Goal: Task Accomplishment & Management: Manage account settings

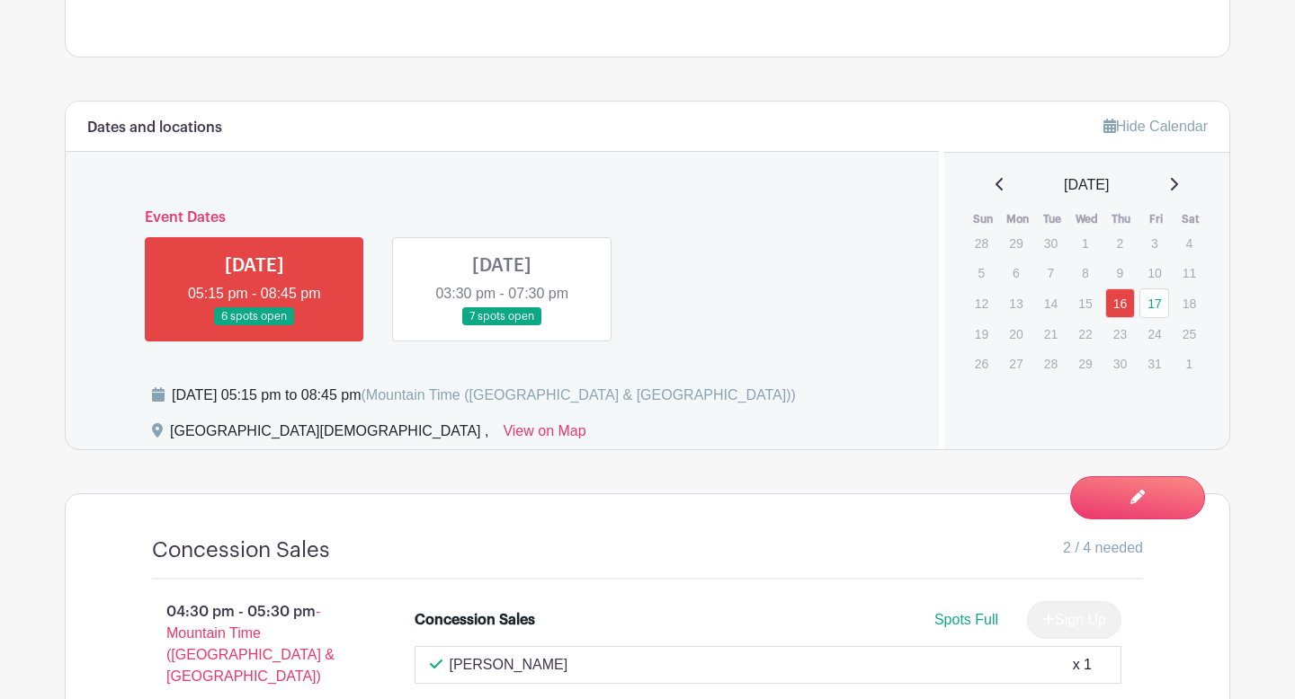
scroll to position [708, 0]
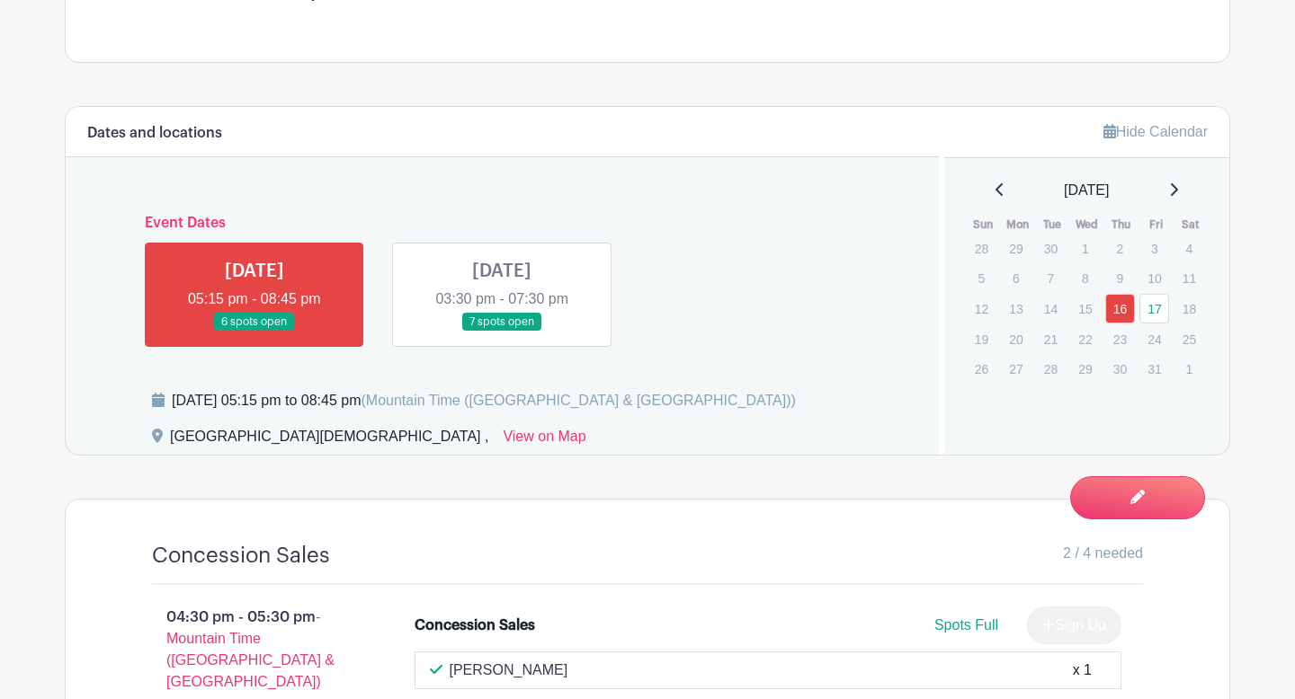
click at [502, 332] on link at bounding box center [502, 332] width 0 height 0
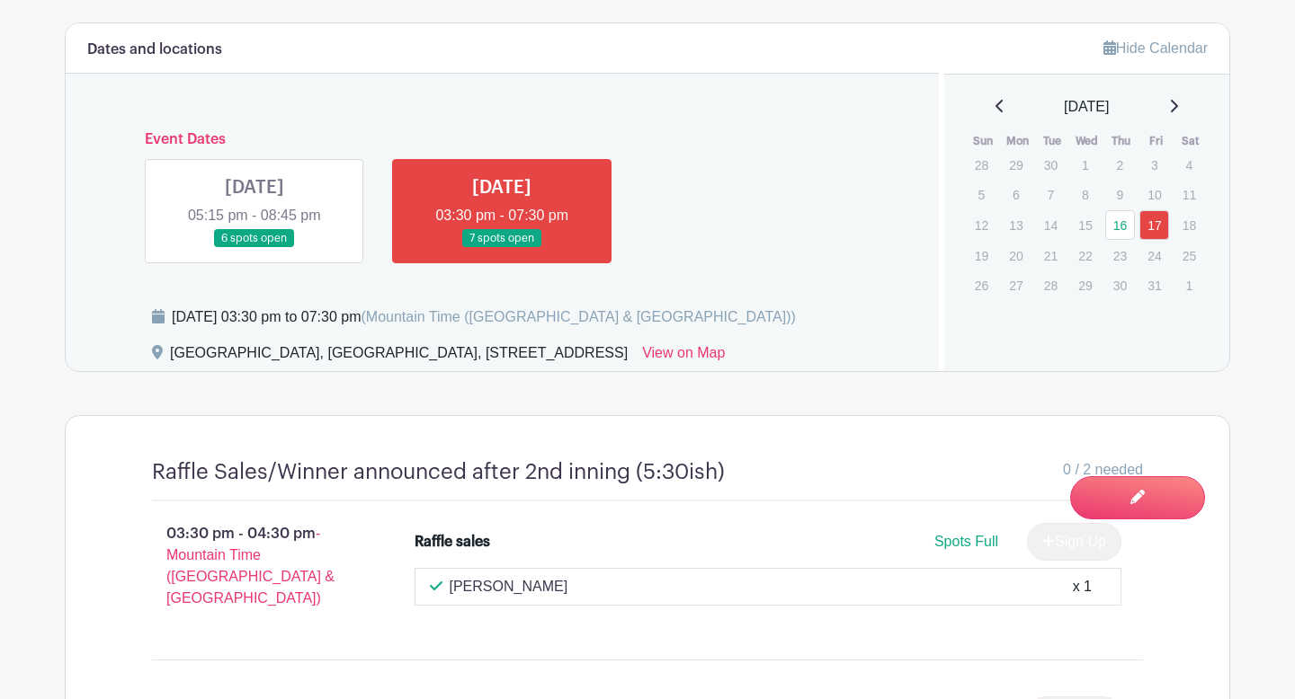
scroll to position [750, 0]
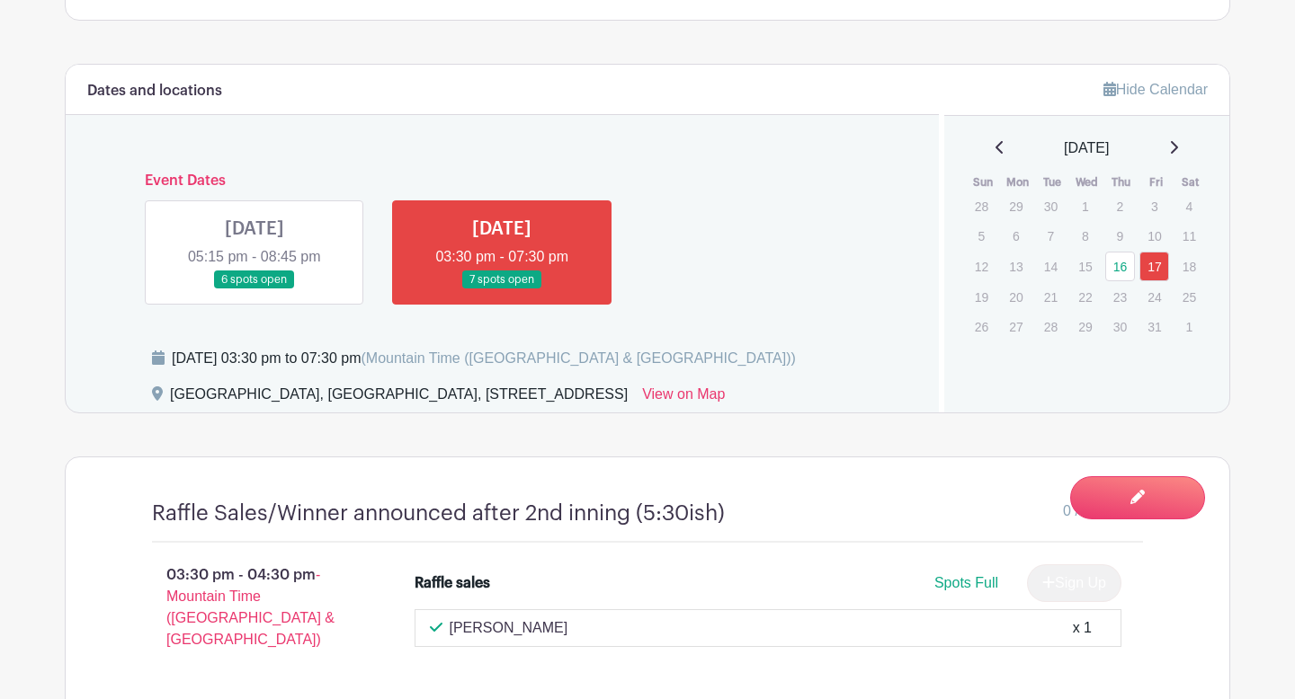
click at [254, 289] on link at bounding box center [254, 289] width 0 height 0
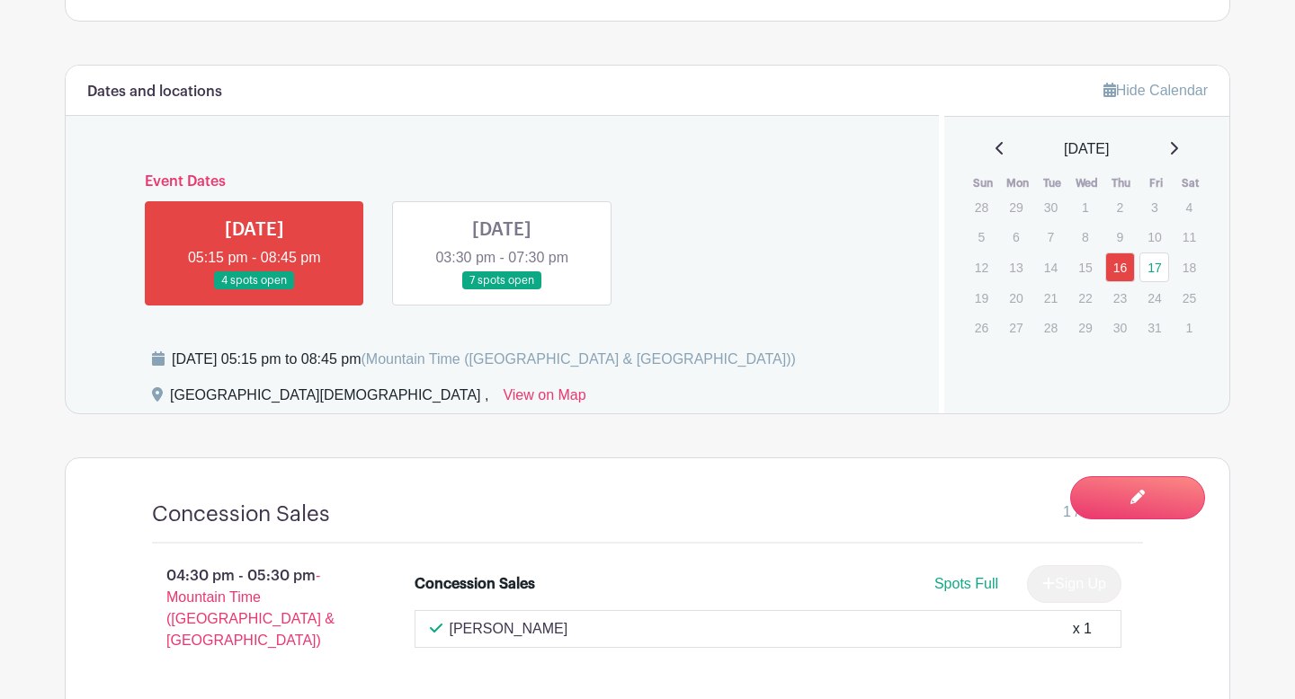
scroll to position [744, 0]
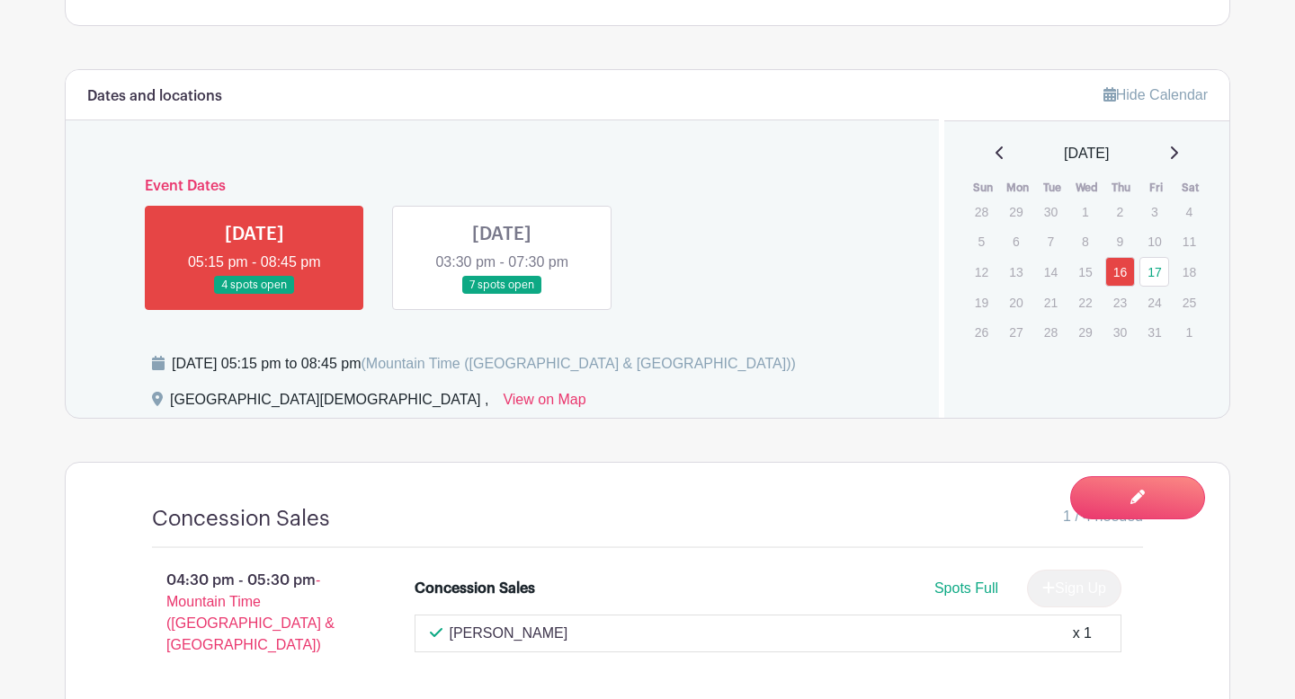
click at [502, 295] on link at bounding box center [502, 295] width 0 height 0
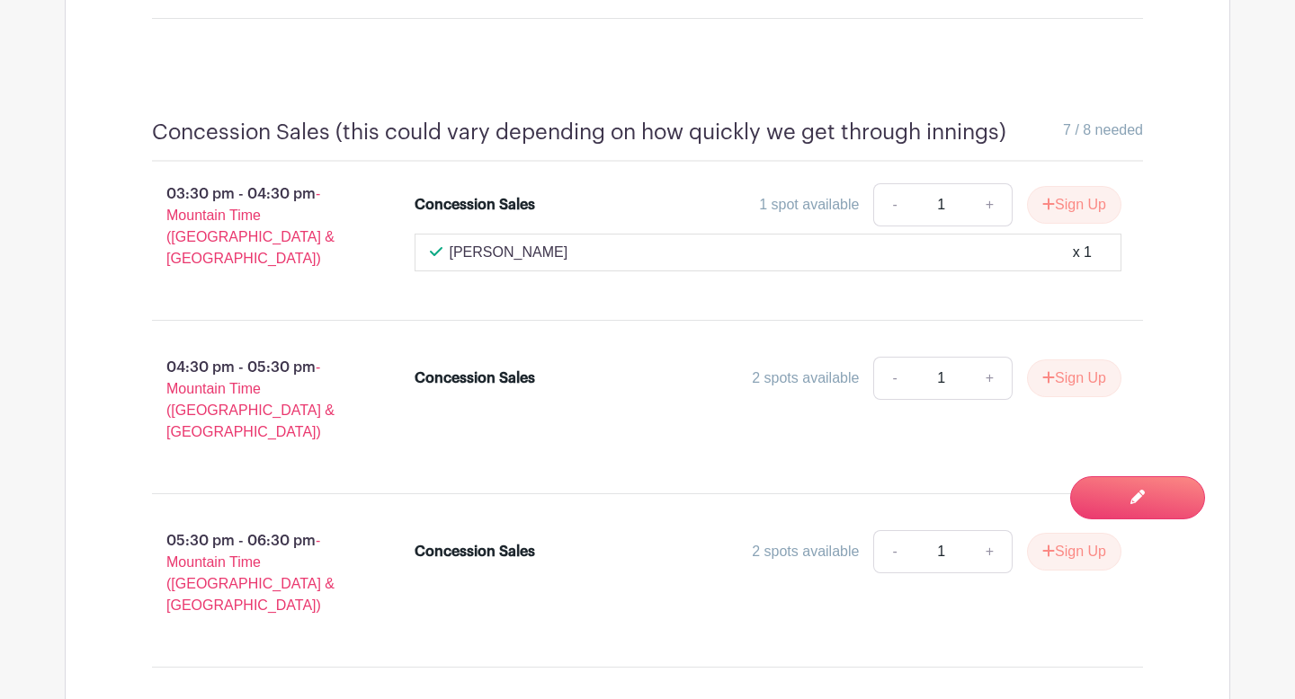
scroll to position [1611, 0]
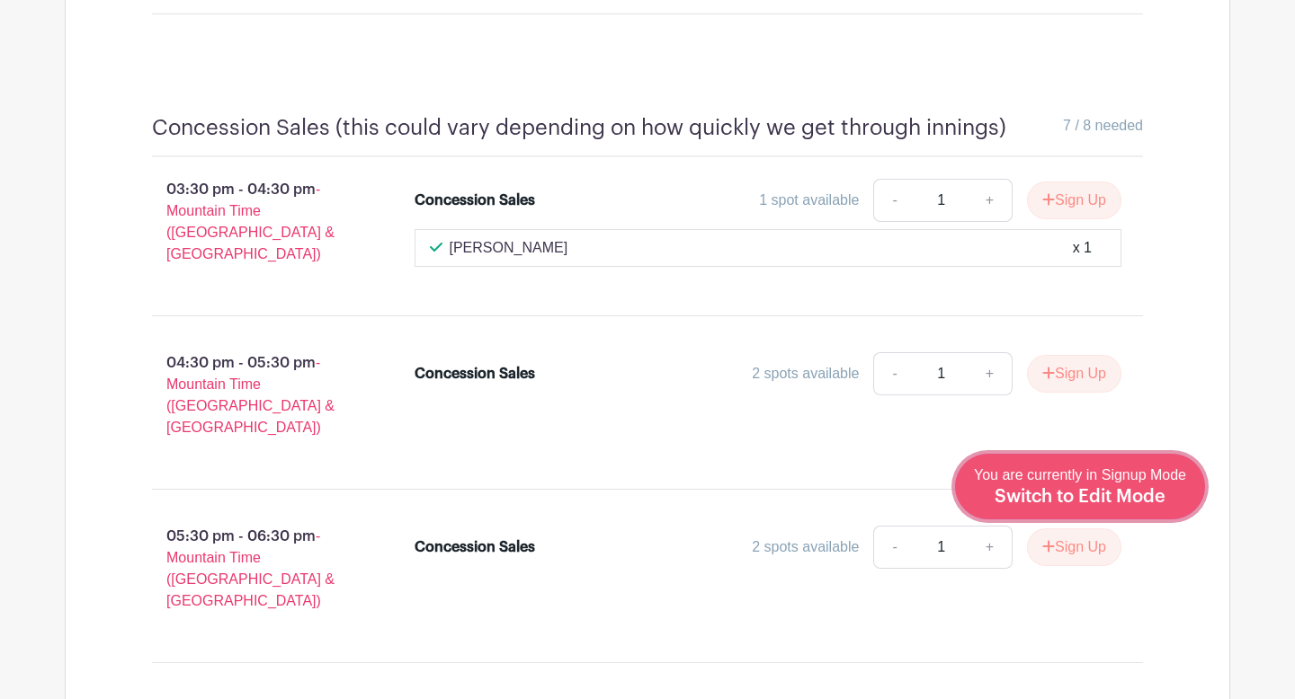
click at [1140, 503] on span "Switch to Edit Mode" at bounding box center [1079, 497] width 171 height 18
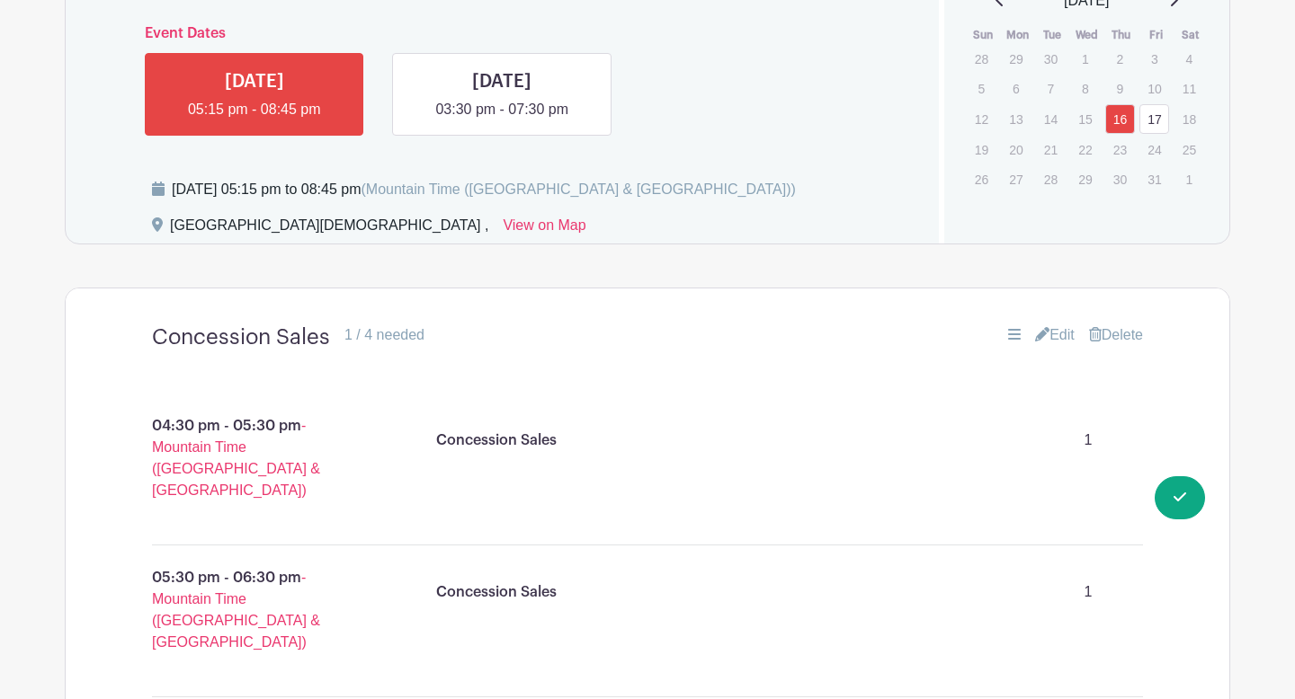
scroll to position [897, 0]
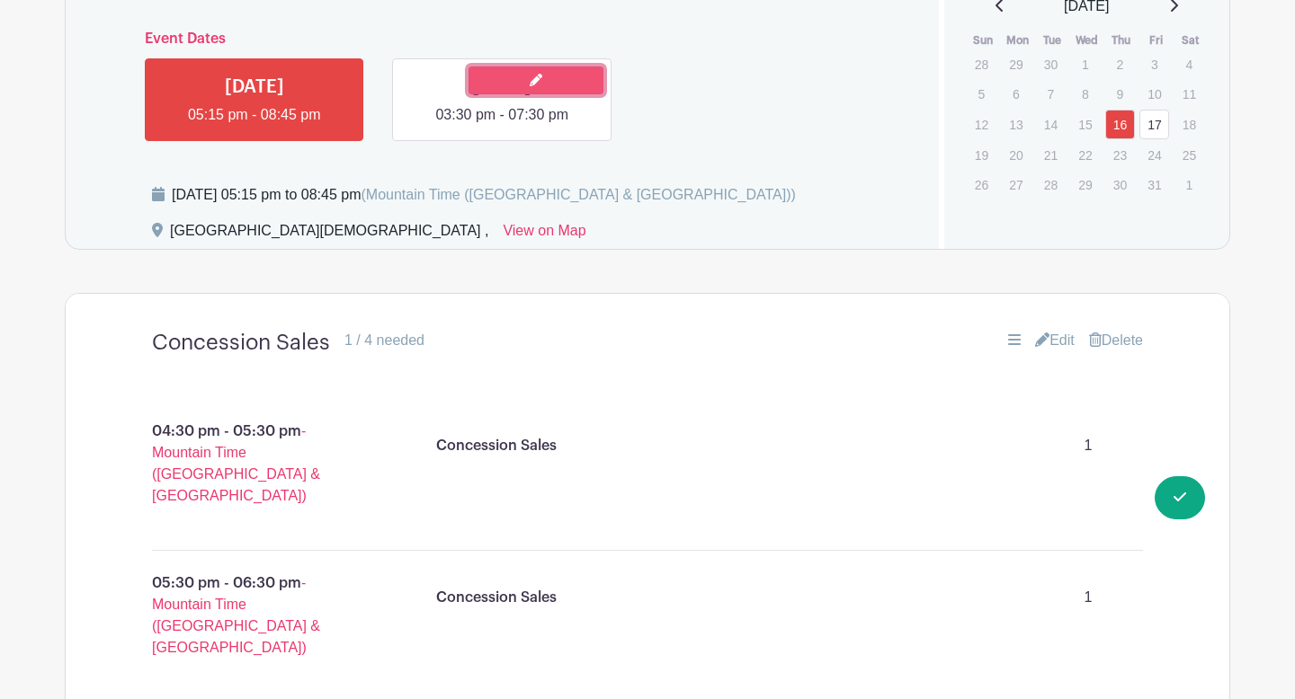
click at [543, 80] on link at bounding box center [535, 81] width 135 height 28
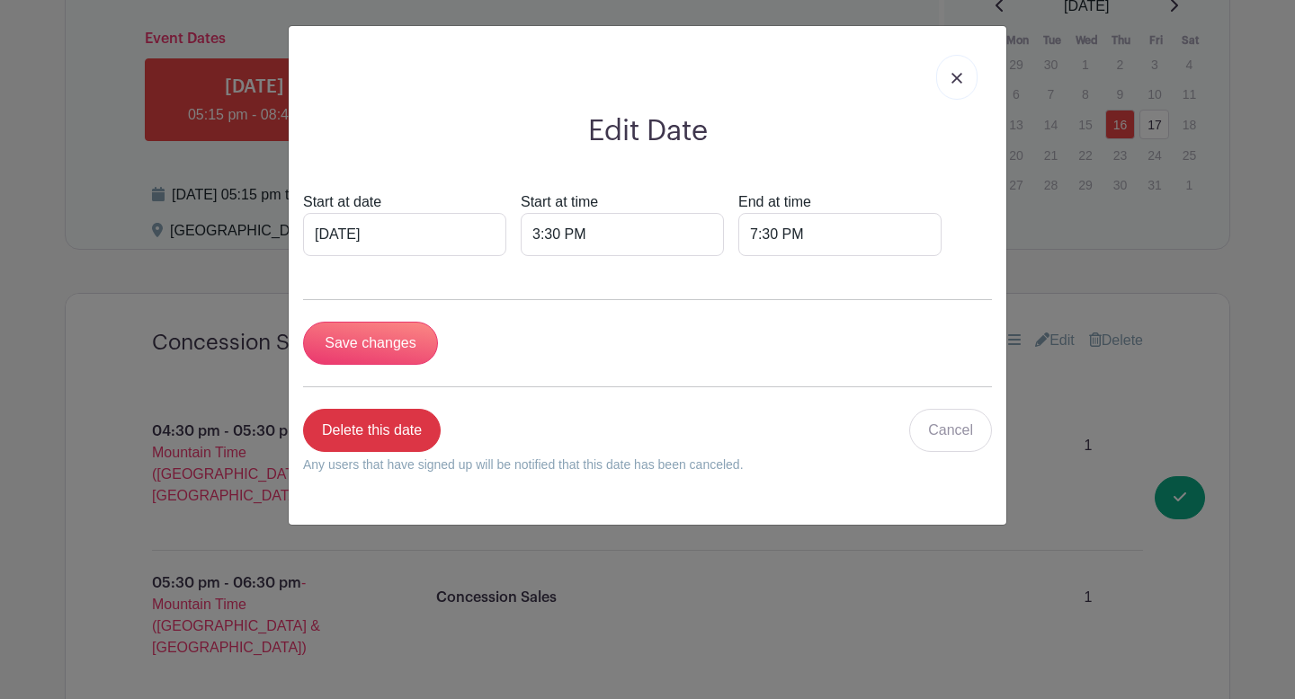
click at [960, 70] on link at bounding box center [956, 77] width 41 height 45
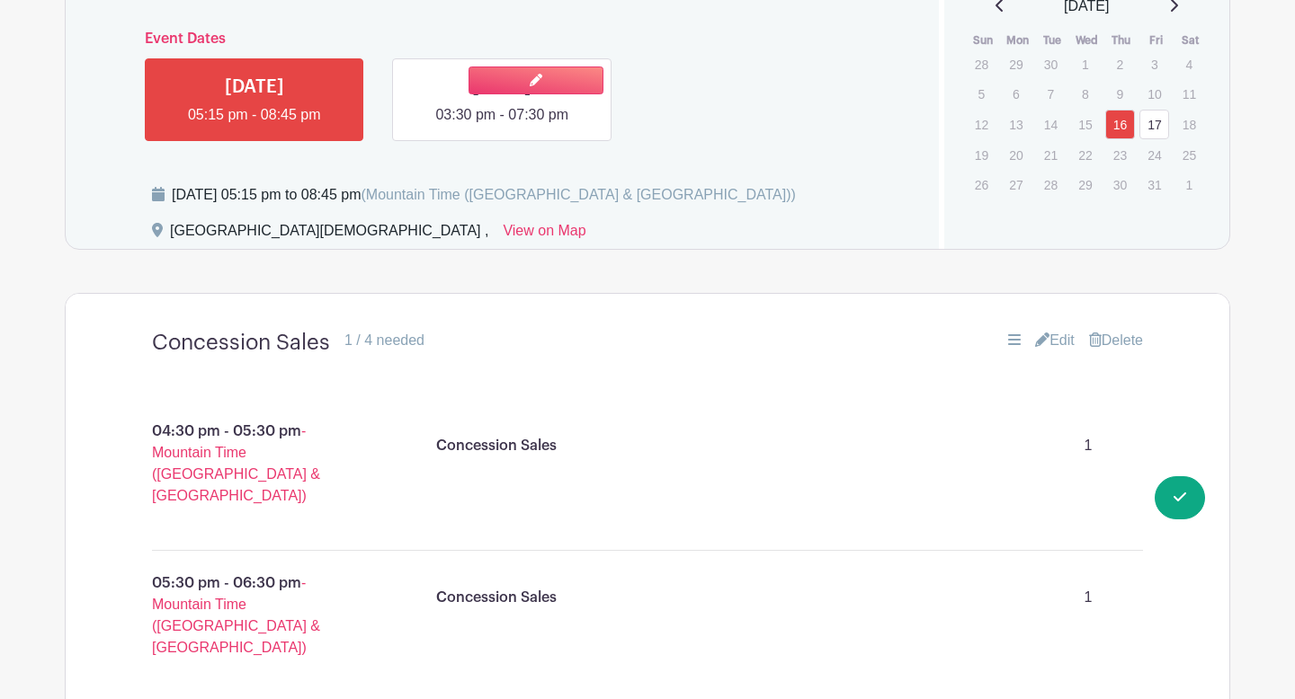
click at [502, 126] on link at bounding box center [502, 126] width 0 height 0
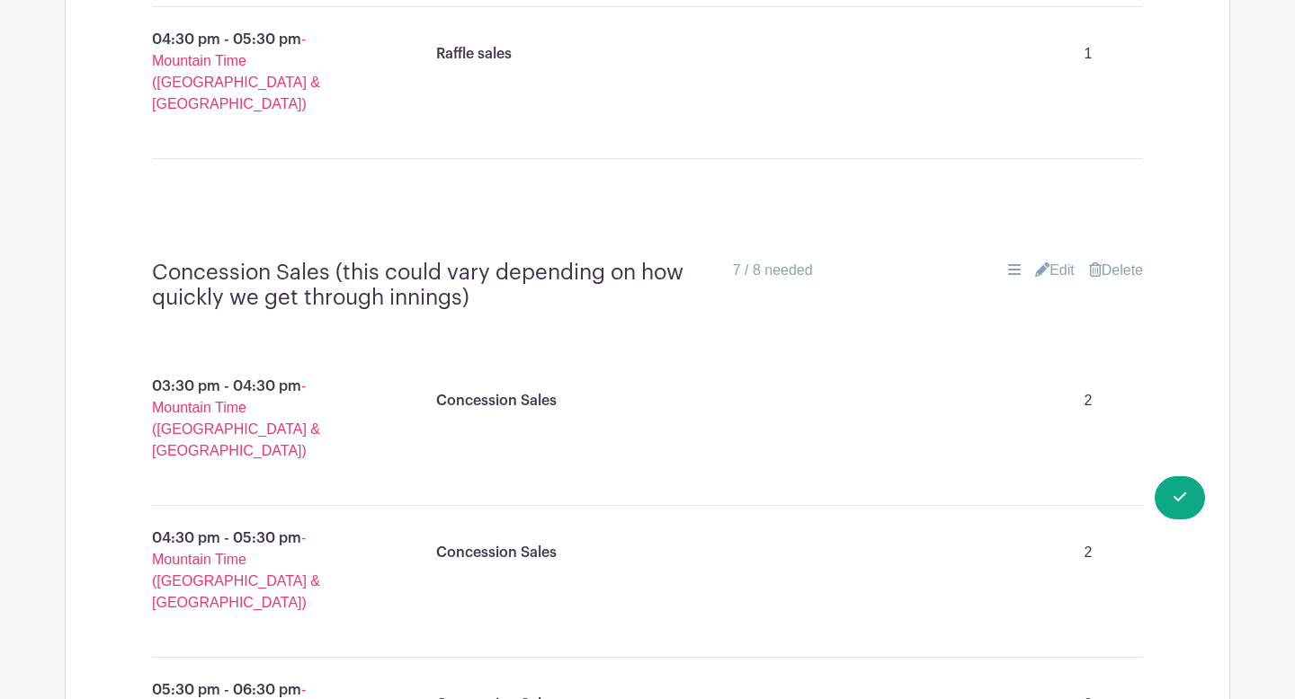
scroll to position [1488, 0]
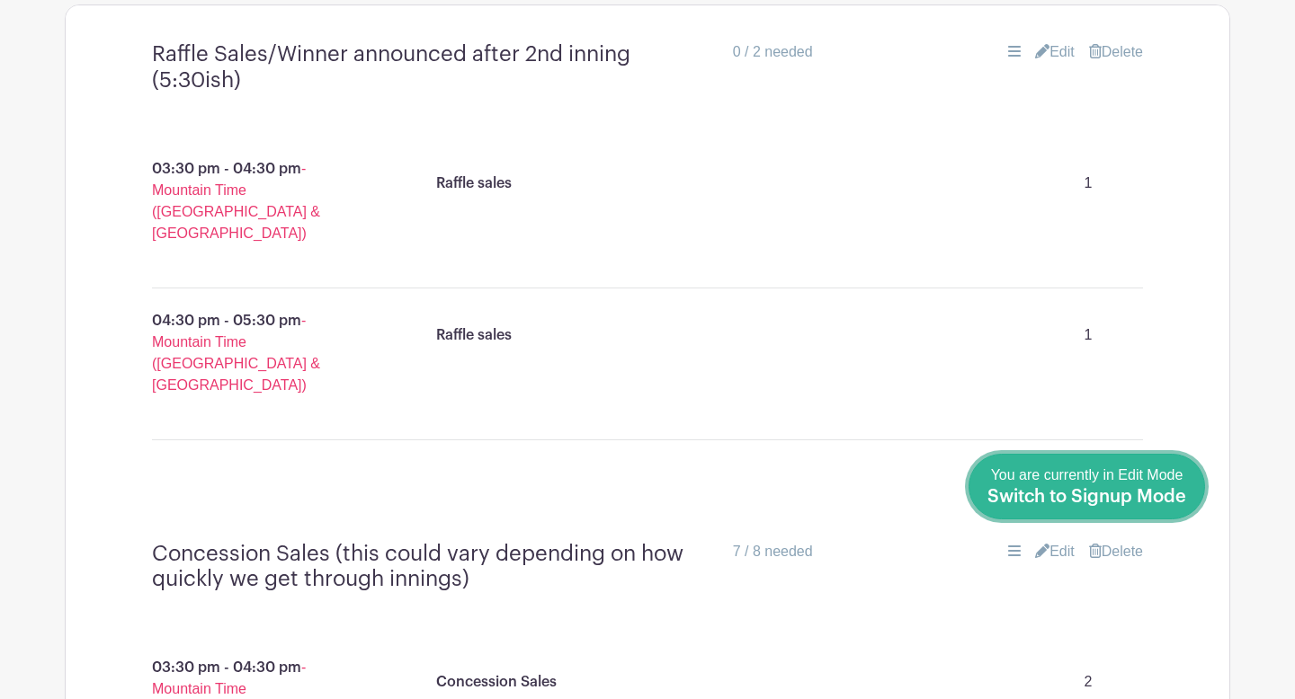
click at [1176, 513] on link "Done Editing You are currently in Edit Mode Switch to Signup Mode" at bounding box center [1086, 487] width 236 height 66
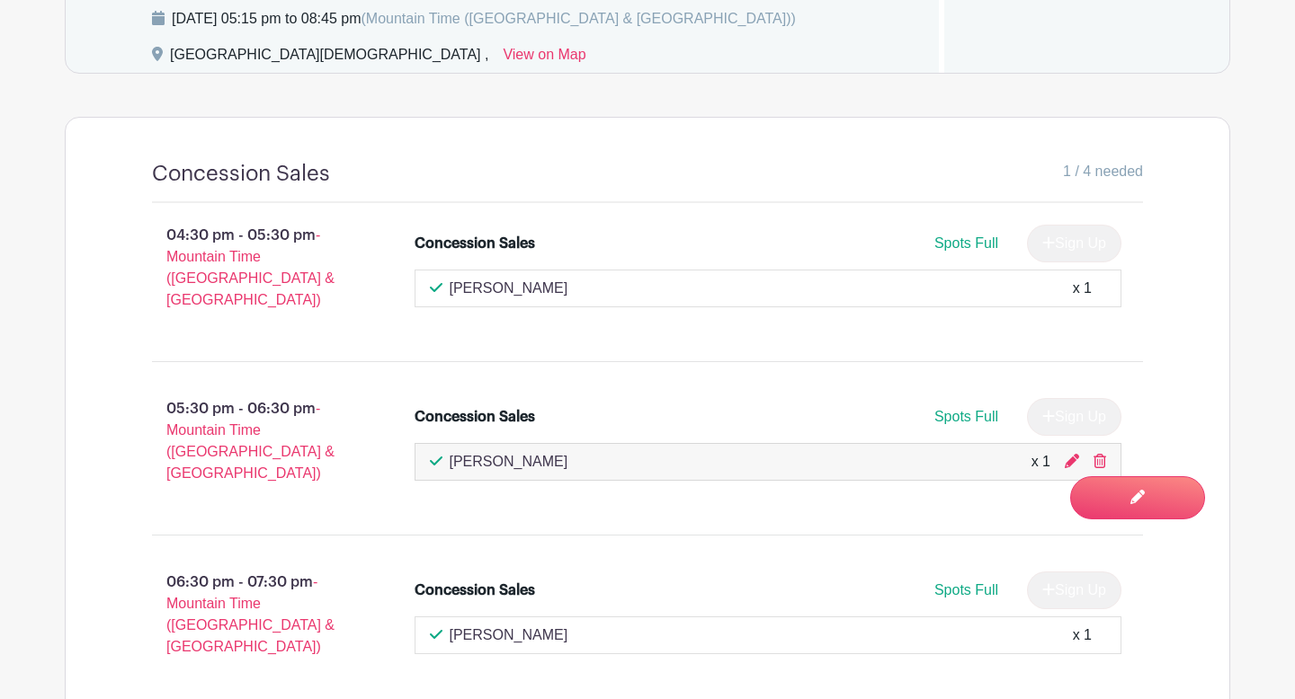
scroll to position [1042, 0]
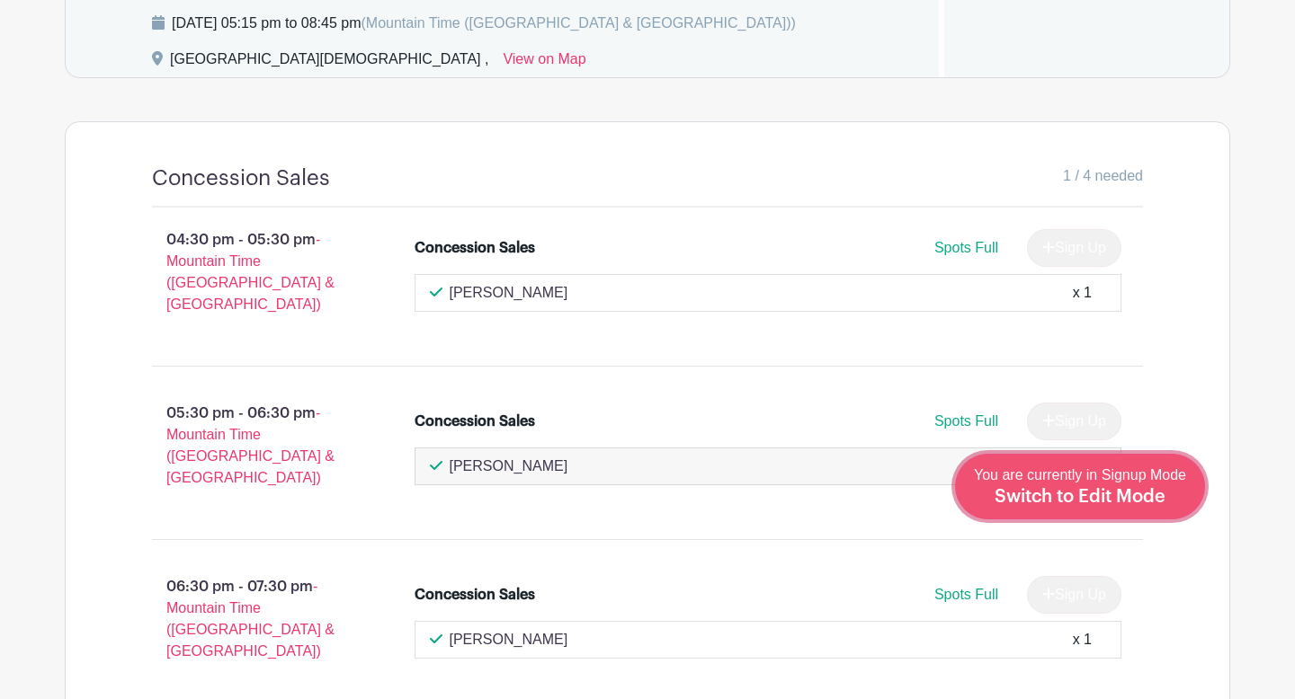
click at [1150, 507] on div "You are currently in Signup Mode Switch to Edit Mode" at bounding box center [1080, 487] width 212 height 44
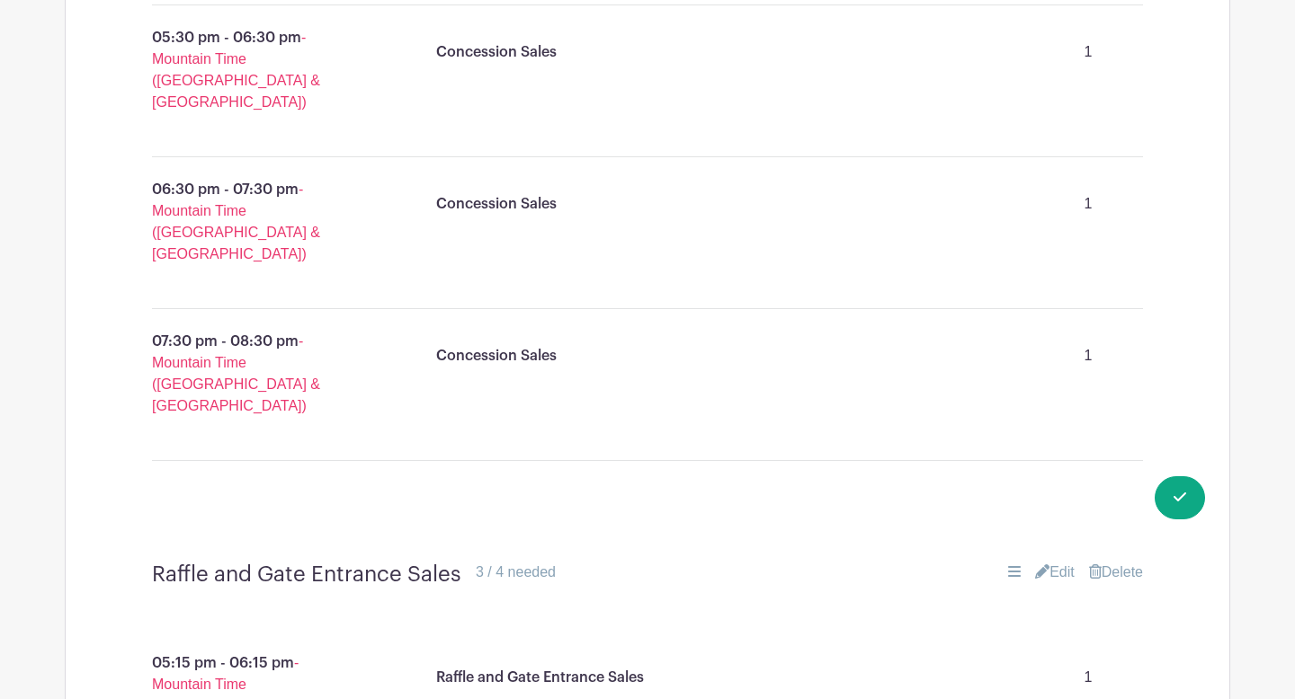
scroll to position [1425, 0]
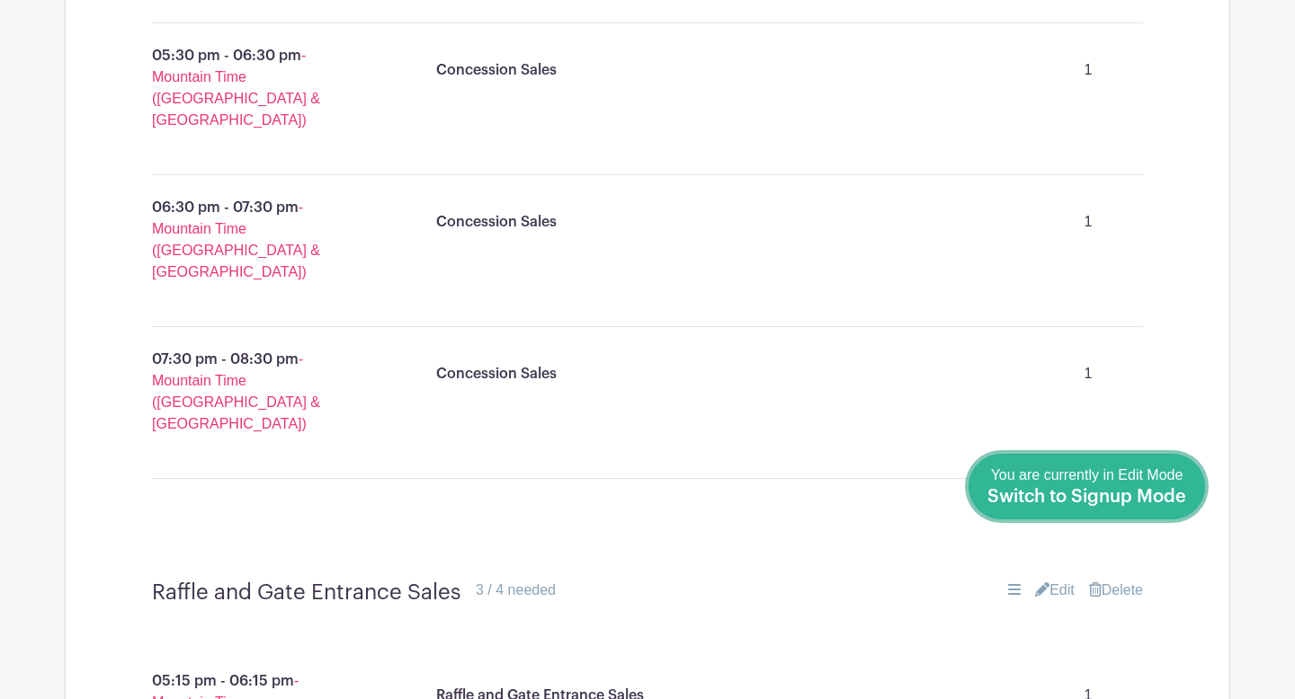
click at [1149, 498] on span "Switch to Signup Mode" at bounding box center [1086, 497] width 199 height 18
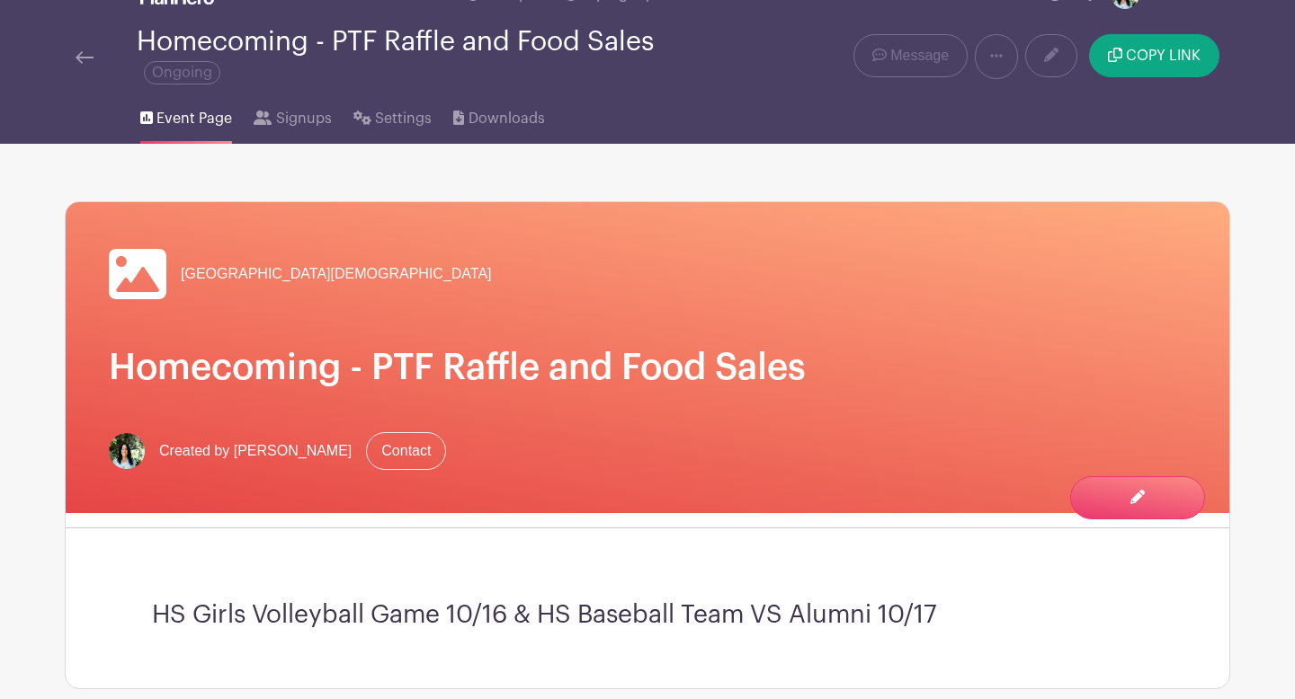
click at [0, 0] on span "Switch to Edit Mode" at bounding box center [0, 0] width 0 height 0
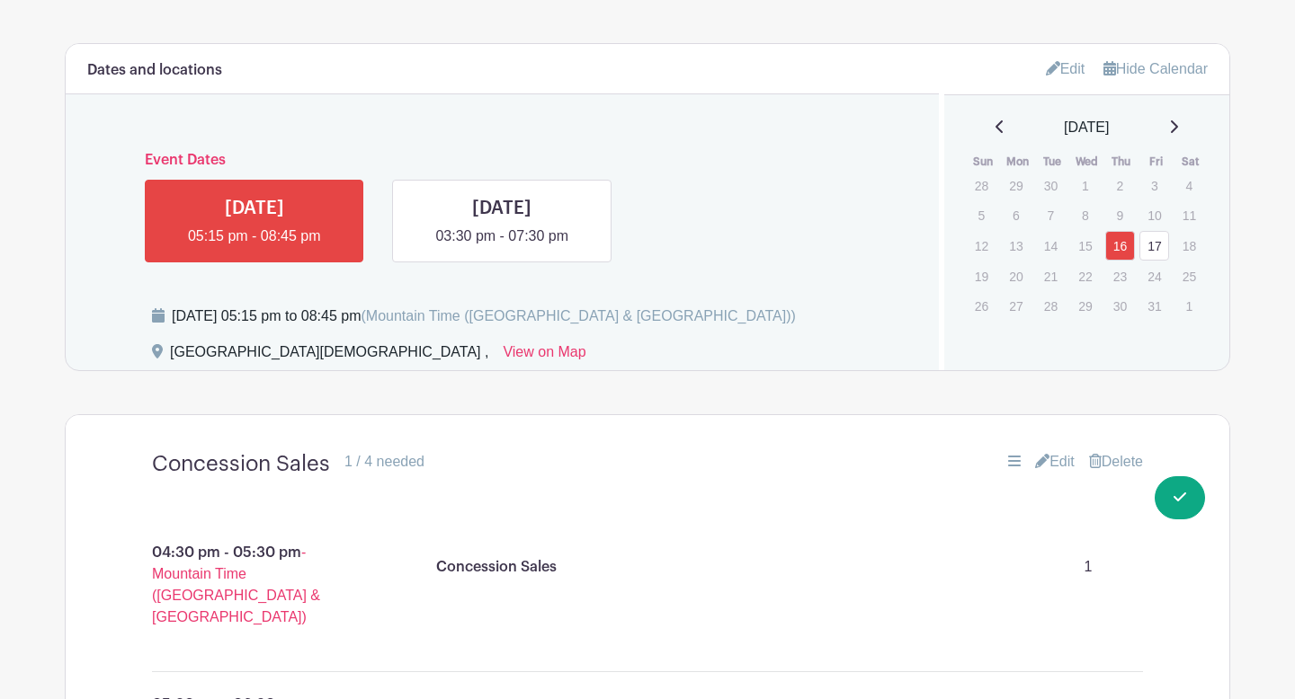
scroll to position [797, 0]
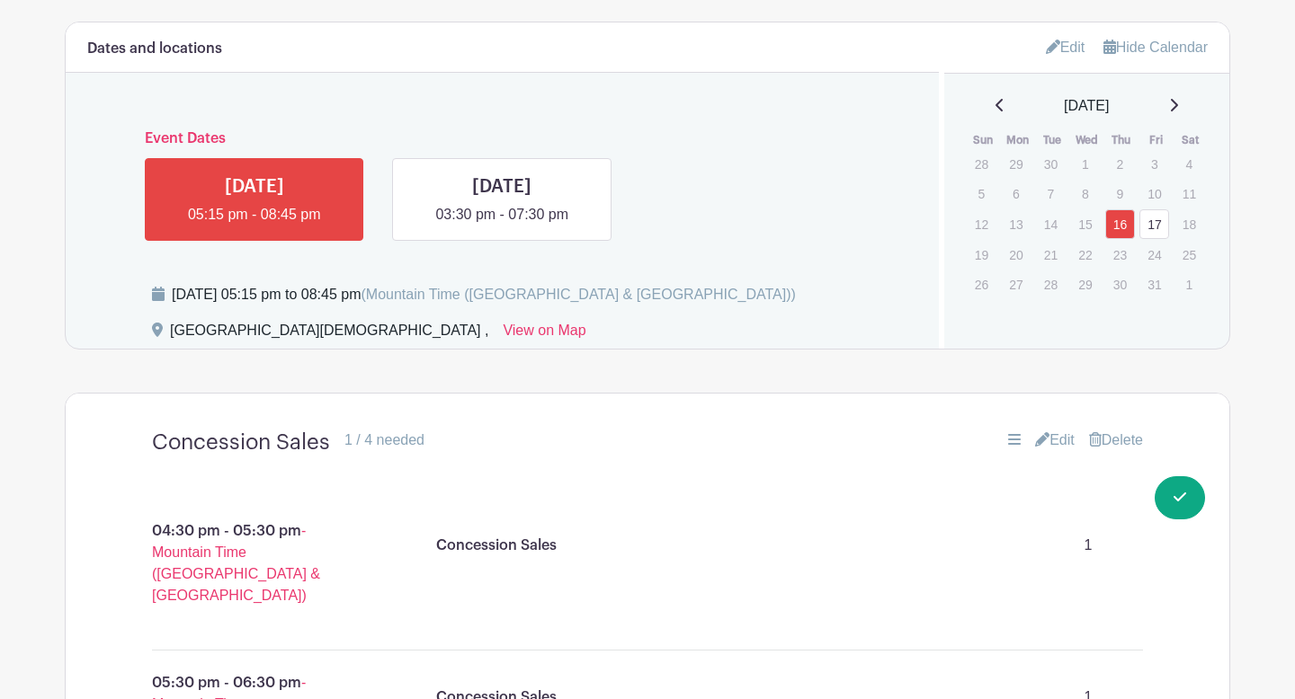
click at [1057, 445] on link "Edit" at bounding box center [1055, 441] width 40 height 22
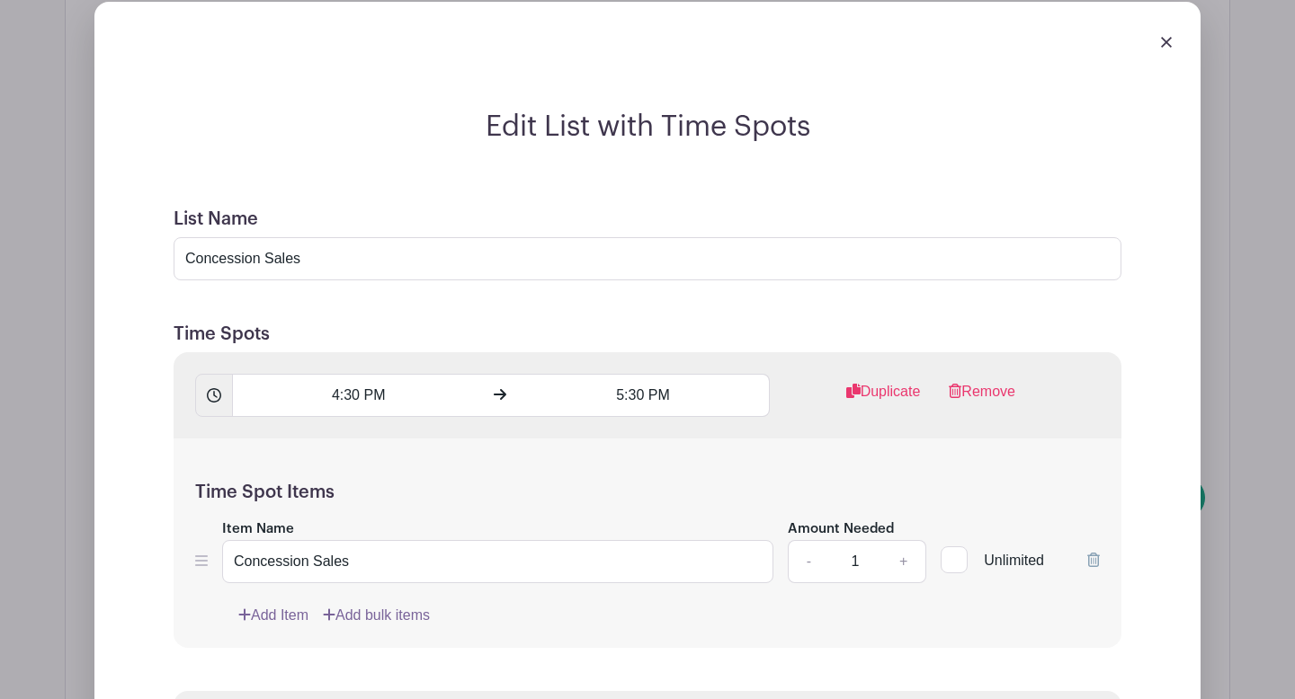
scroll to position [1287, 0]
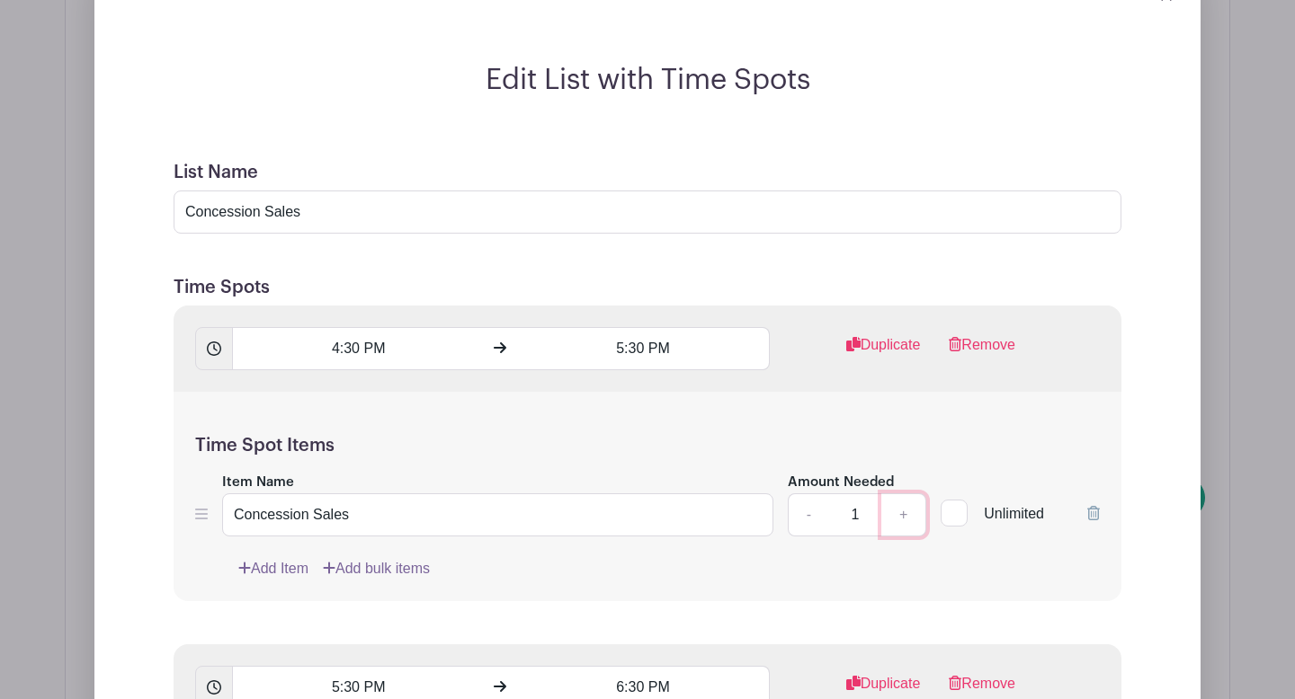
click at [903, 513] on link "+" at bounding box center [903, 515] width 45 height 43
type input "2"
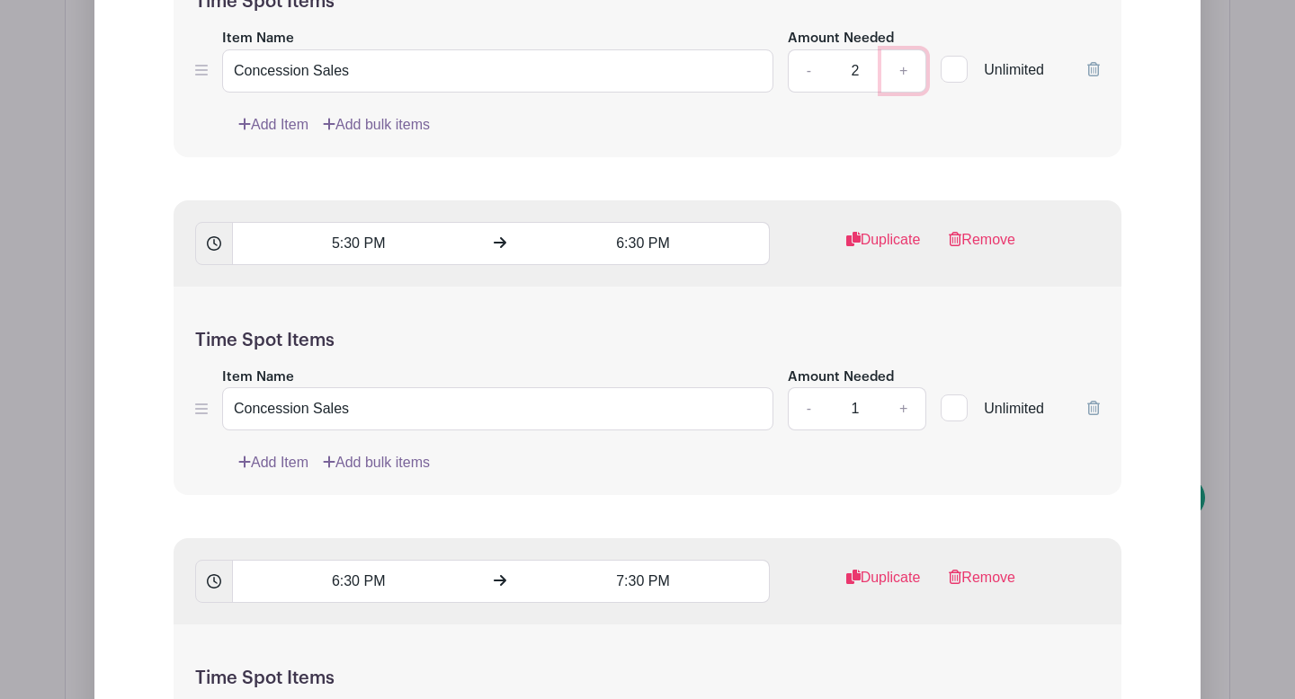
scroll to position [1760, 0]
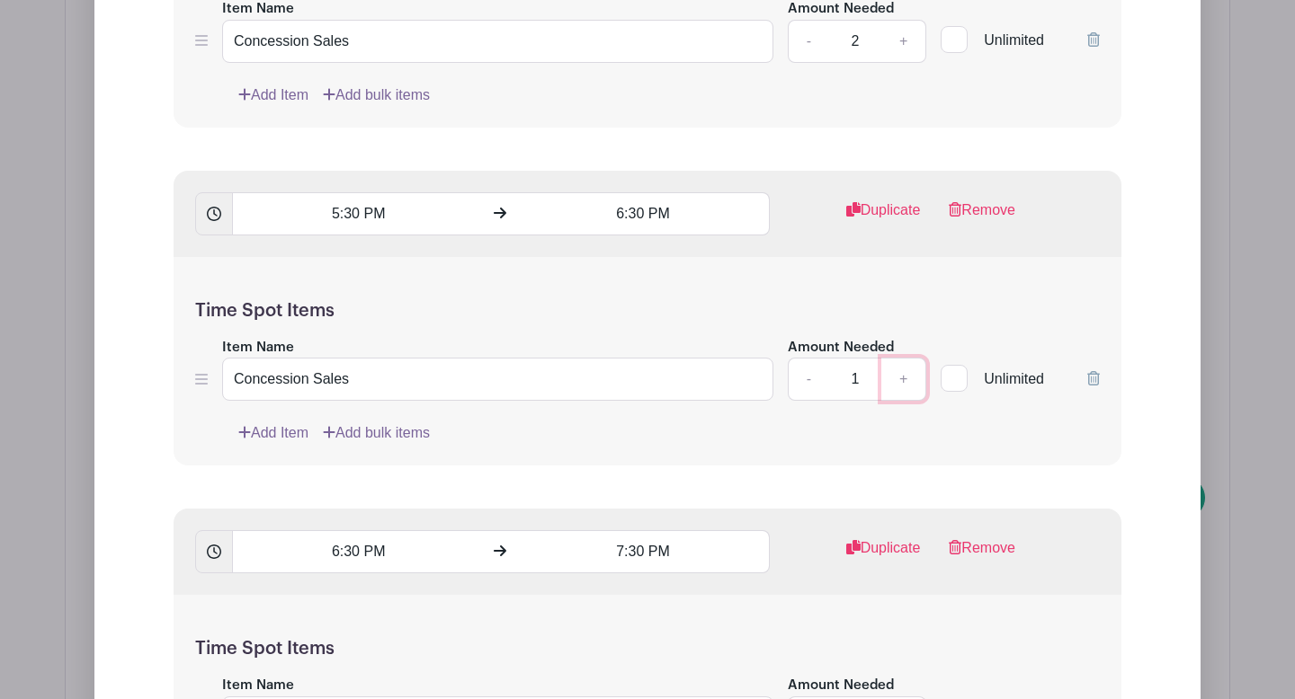
click at [899, 384] on link "+" at bounding box center [903, 379] width 45 height 43
type input "2"
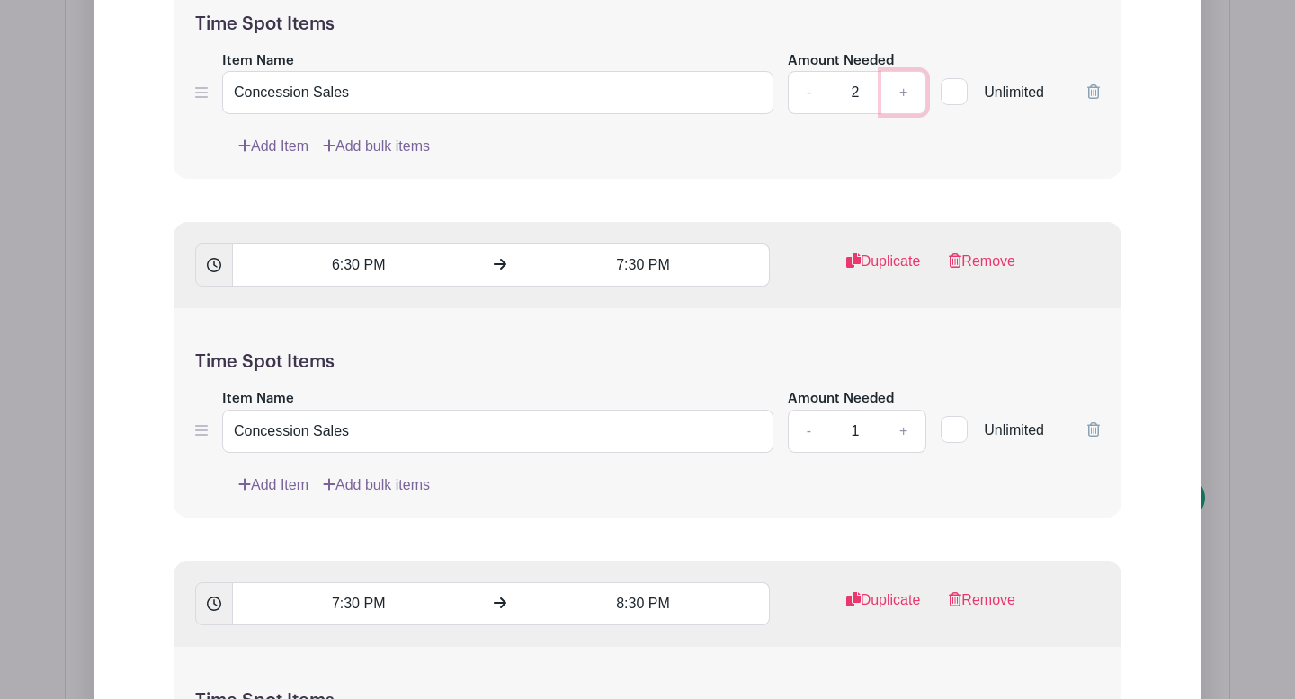
scroll to position [2198, 0]
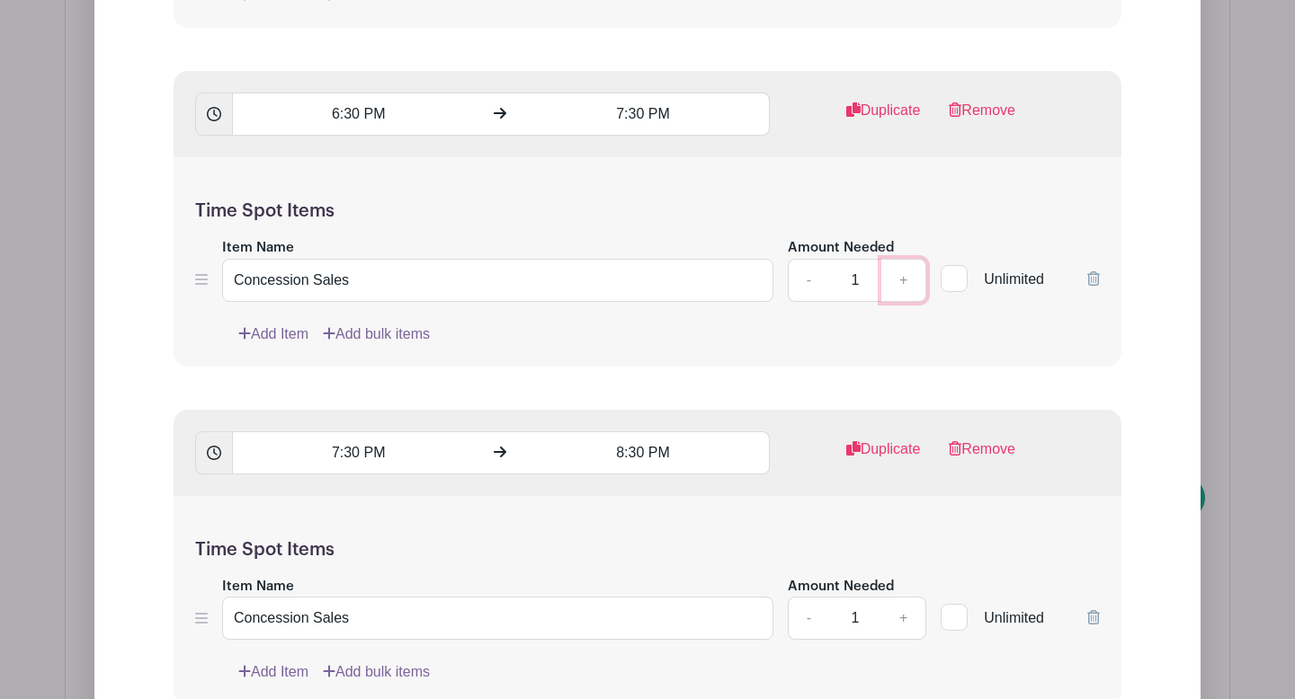
click at [902, 281] on link "+" at bounding box center [903, 280] width 45 height 43
type input "2"
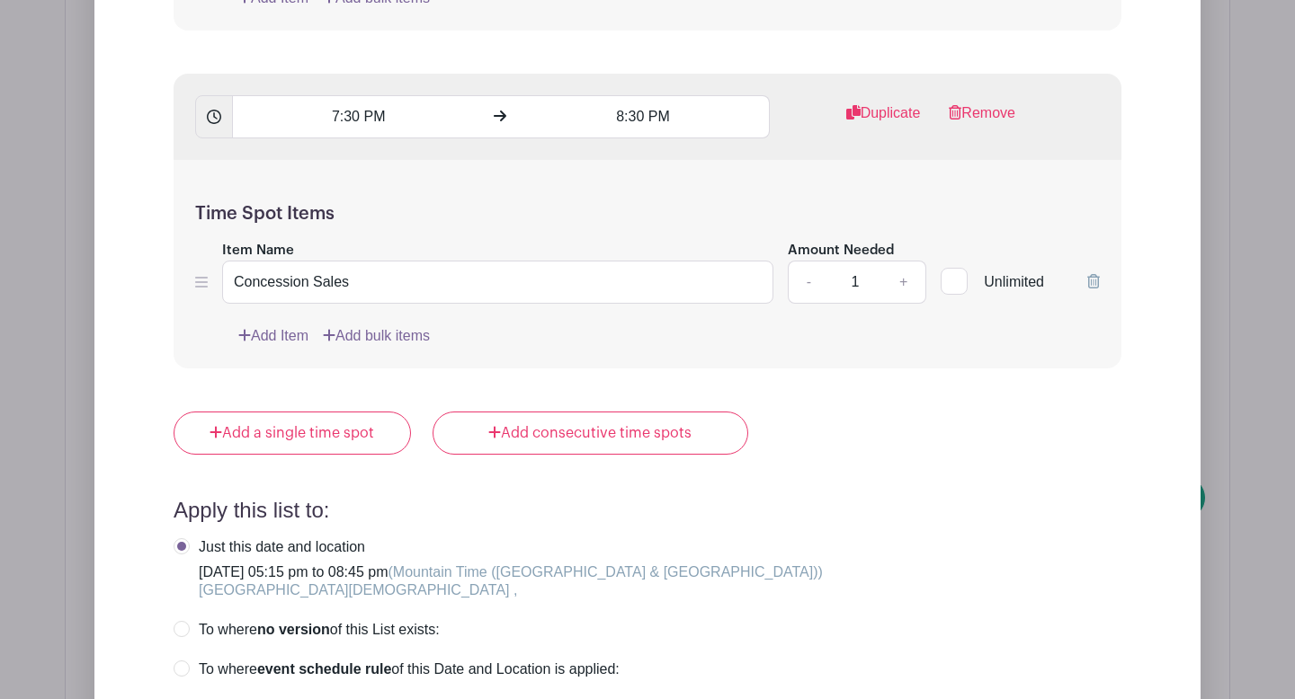
scroll to position [2556, 0]
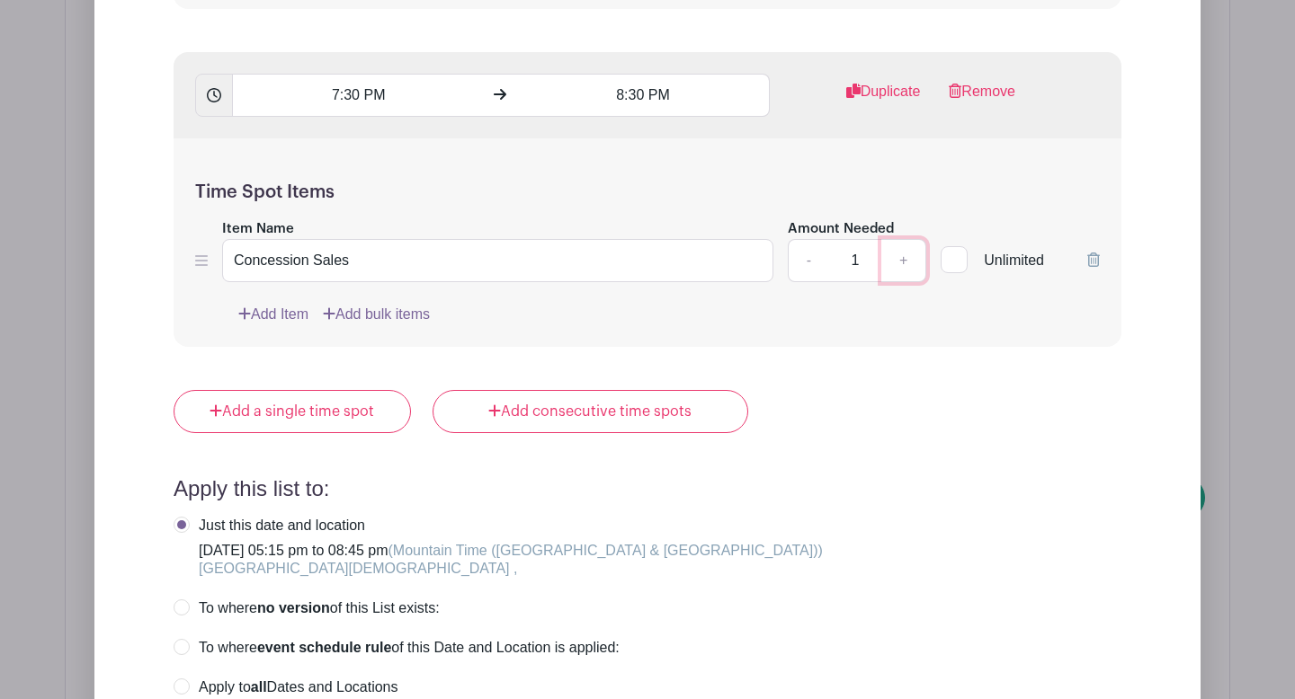
click at [903, 258] on link "+" at bounding box center [903, 260] width 45 height 43
type input "2"
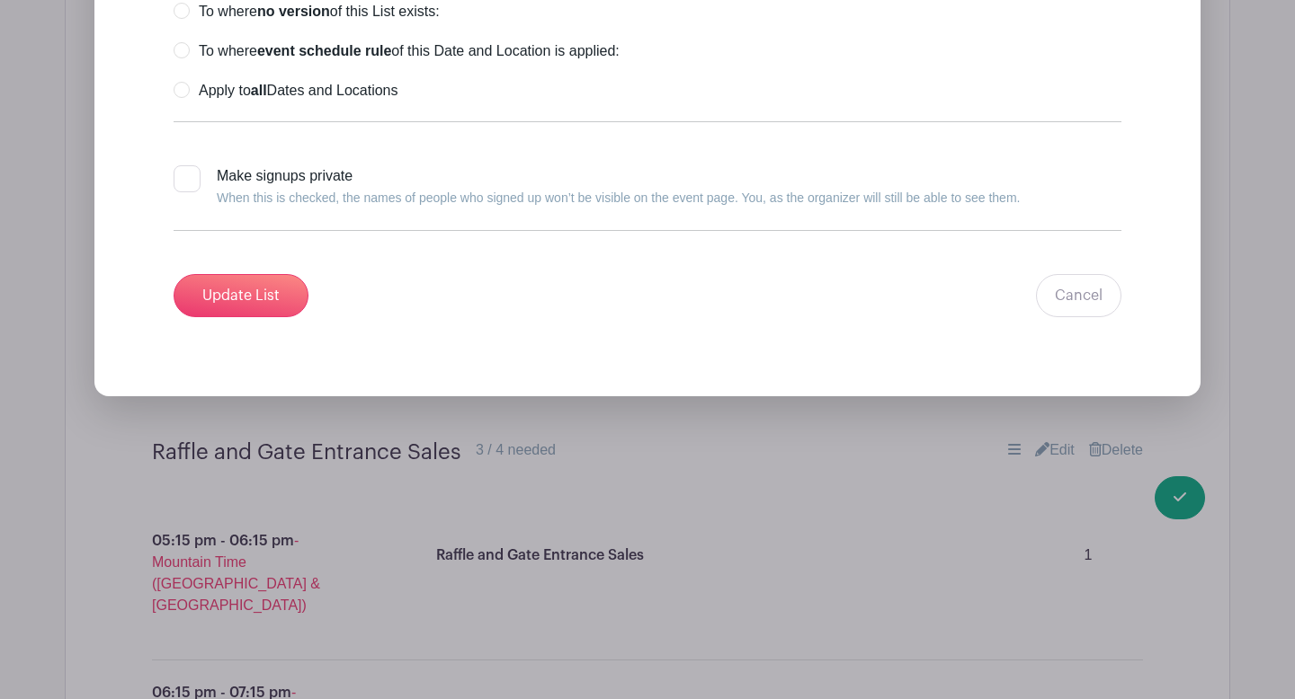
scroll to position [3143, 0]
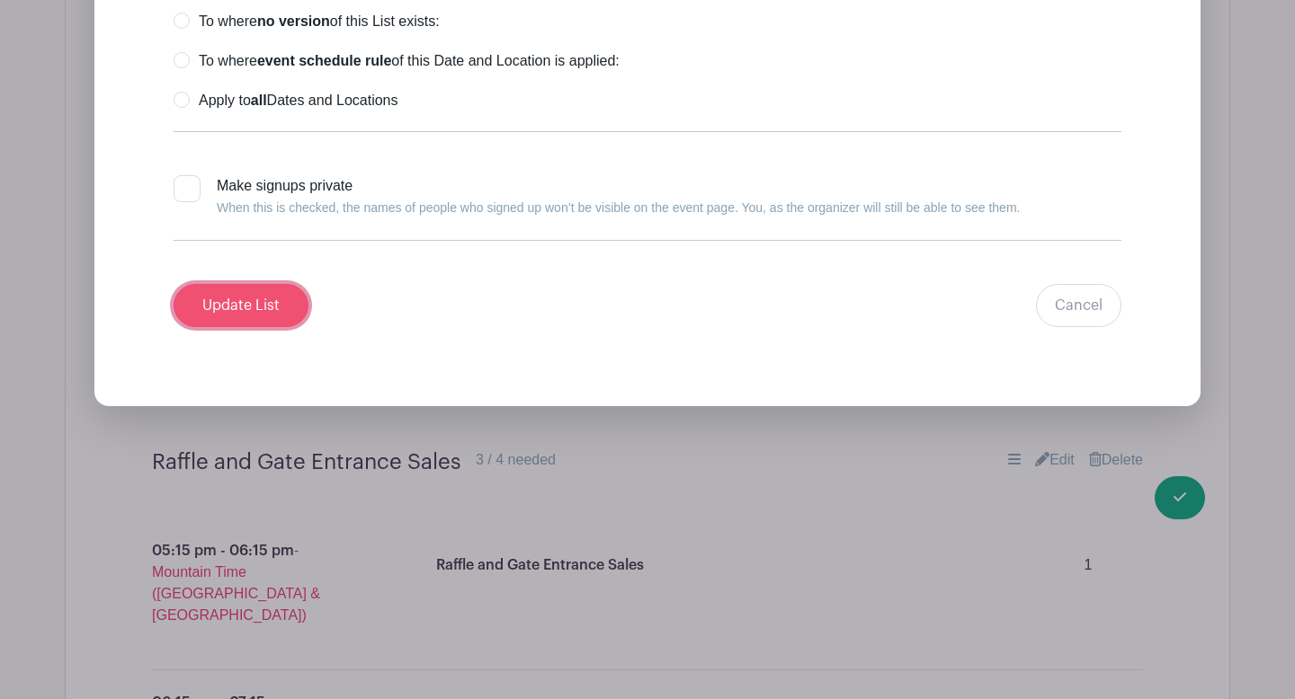
click at [289, 297] on input "Update List" at bounding box center [241, 305] width 135 height 43
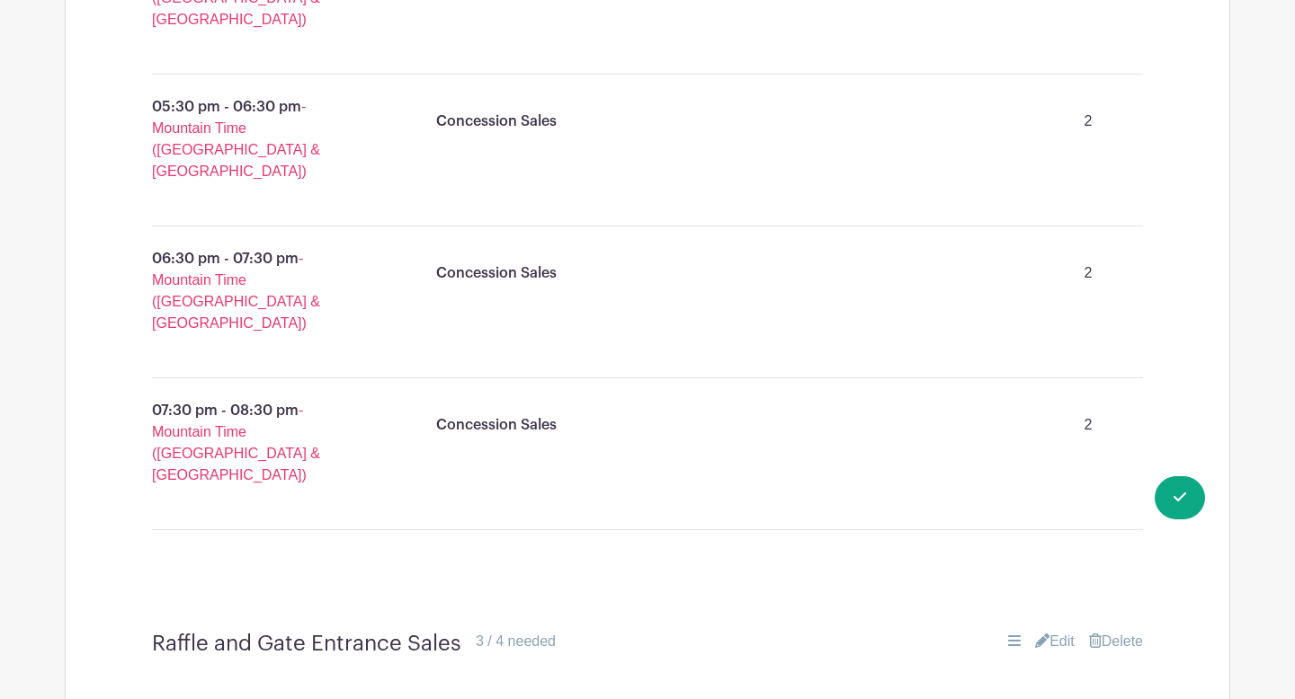
scroll to position [1375, 0]
